Goal: Task Accomplishment & Management: Manage account settings

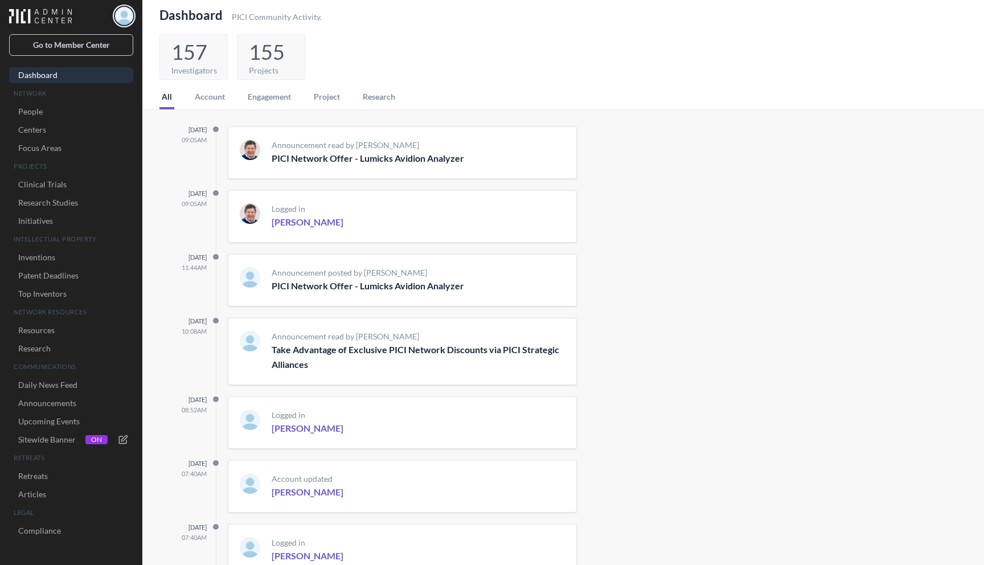
click at [127, 21] on img "button" at bounding box center [124, 16] width 18 height 18
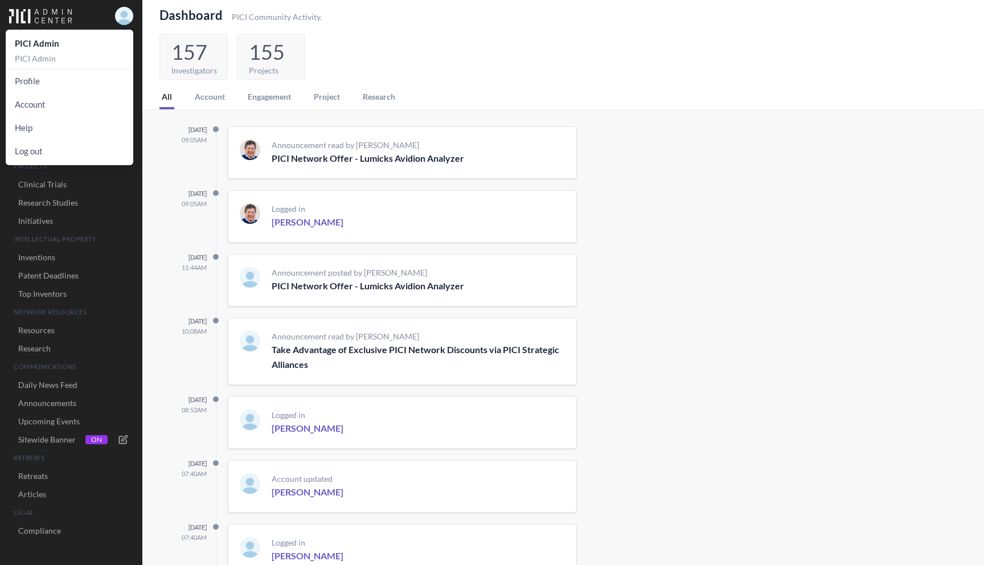
click at [60, 59] on p "PICI Admin" at bounding box center [69, 58] width 109 height 11
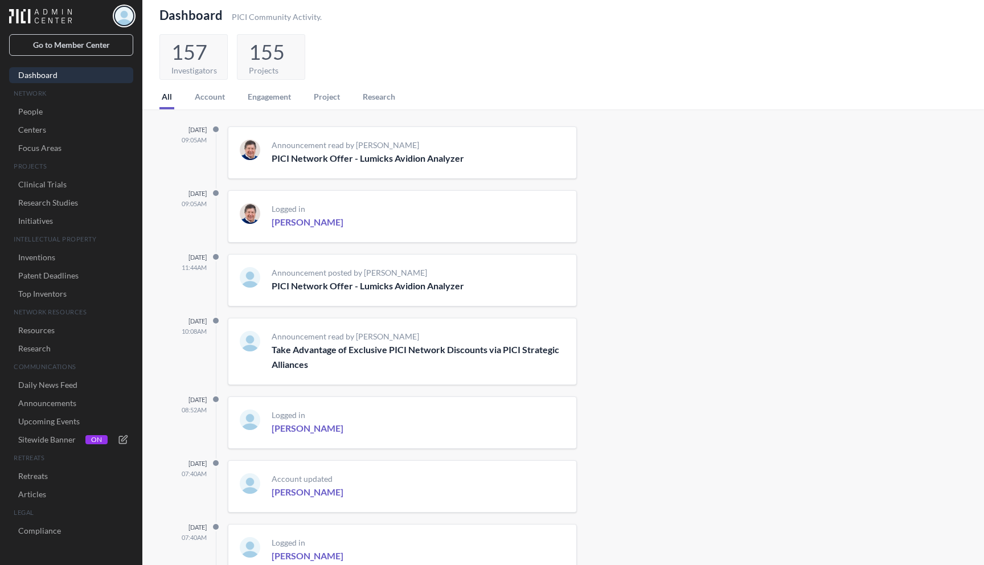
click at [125, 18] on img "button" at bounding box center [124, 16] width 18 height 18
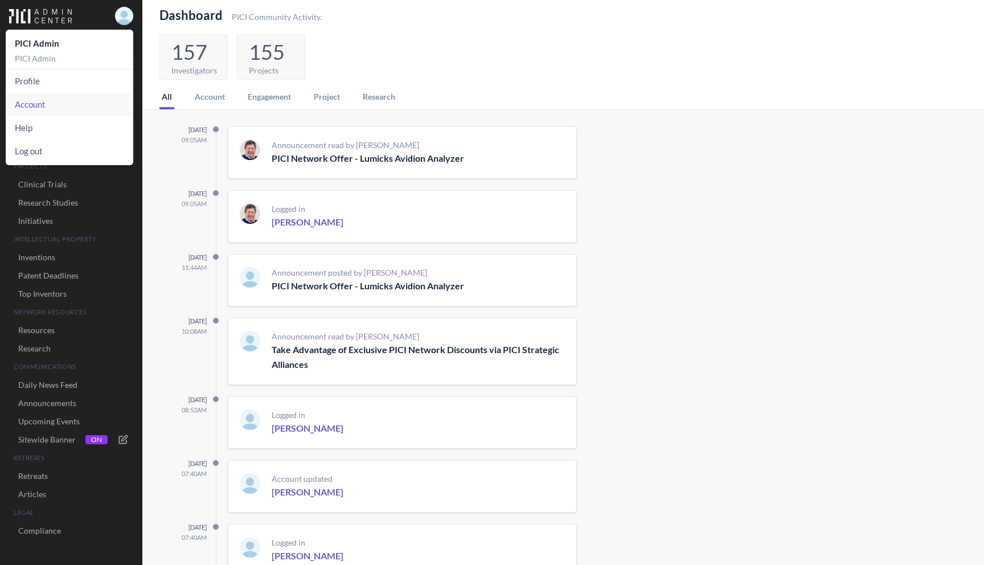
click at [47, 101] on link "Account" at bounding box center [70, 104] width 128 height 23
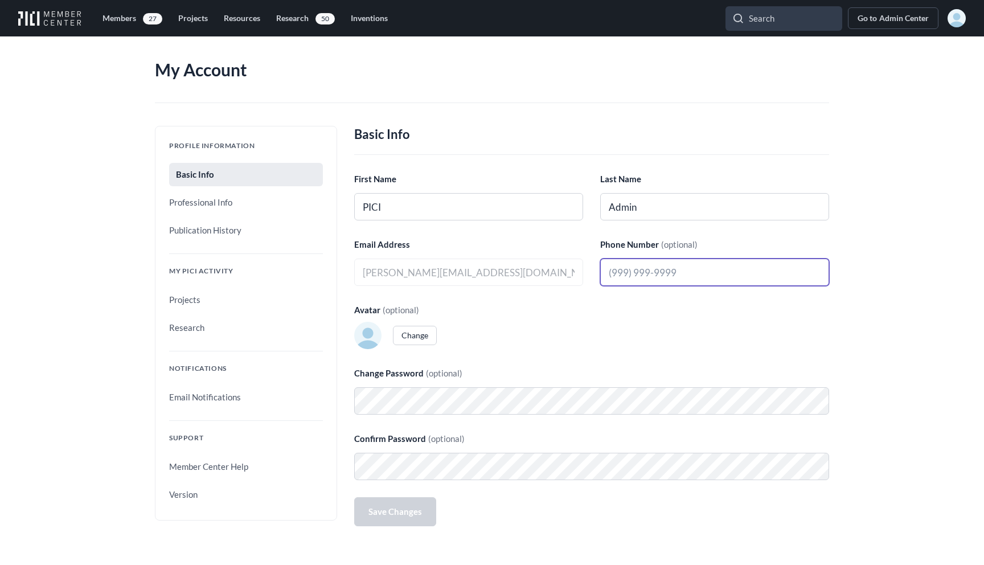
type input "[PERSON_NAME][EMAIL_ADDRESS][DOMAIN_NAME]"
click at [221, 390] on link "Email Notifications" at bounding box center [246, 397] width 154 height 23
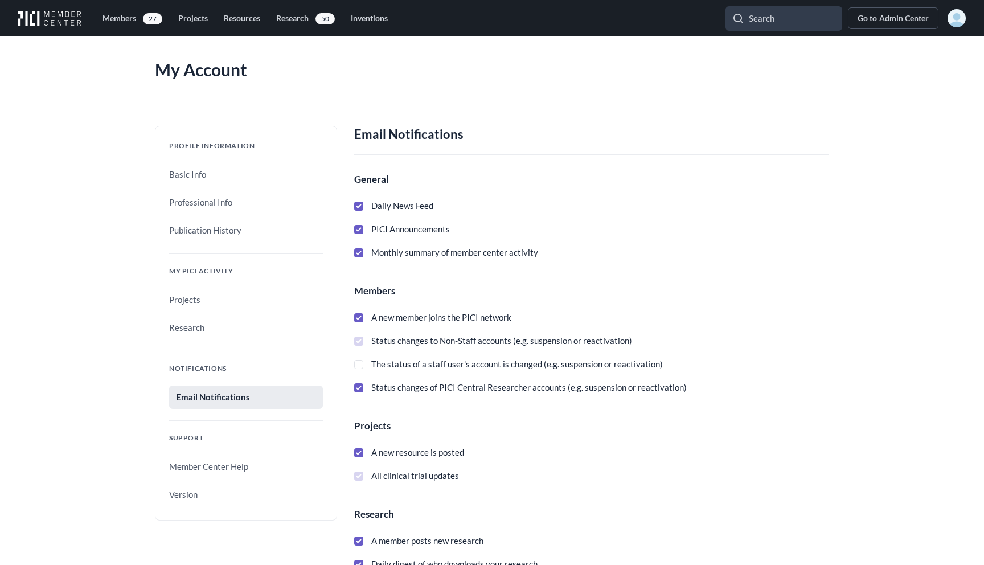
scroll to position [259, 0]
